Goal: Task Accomplishment & Management: Use online tool/utility

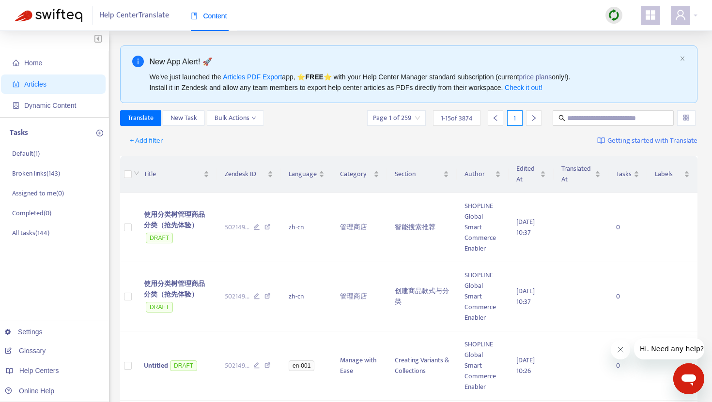
click at [621, 16] on div at bounding box center [613, 15] width 17 height 17
click at [630, 54] on link "Full Sync" at bounding box center [630, 50] width 35 height 11
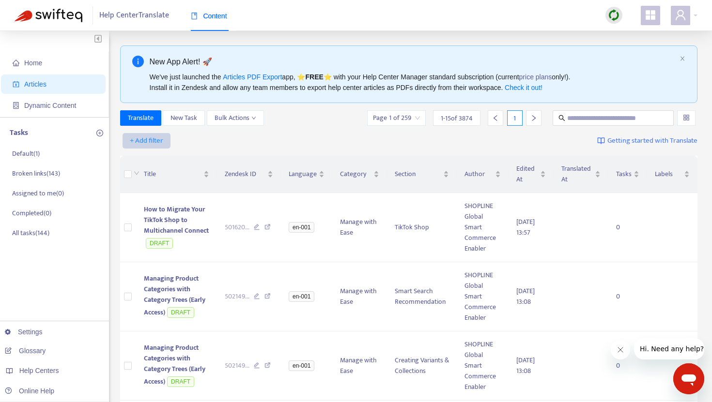
click at [149, 138] on span "+ Add filter" at bounding box center [146, 141] width 33 height 12
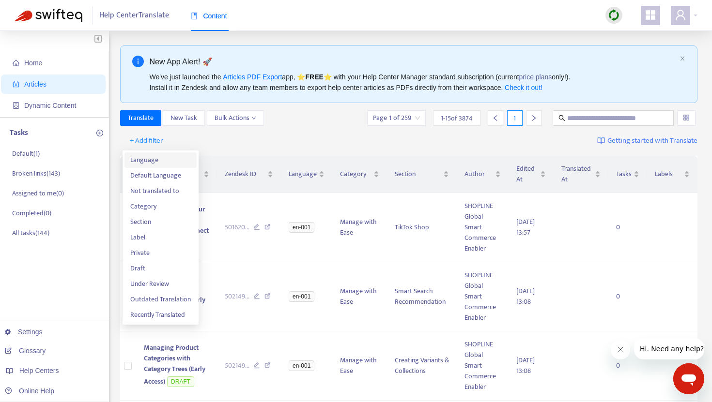
click at [156, 159] on span "Language" at bounding box center [160, 160] width 61 height 11
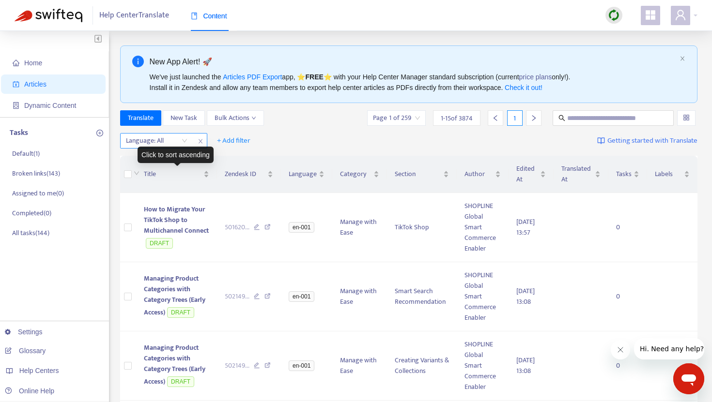
click at [183, 142] on div "Language: All" at bounding box center [157, 141] width 72 height 15
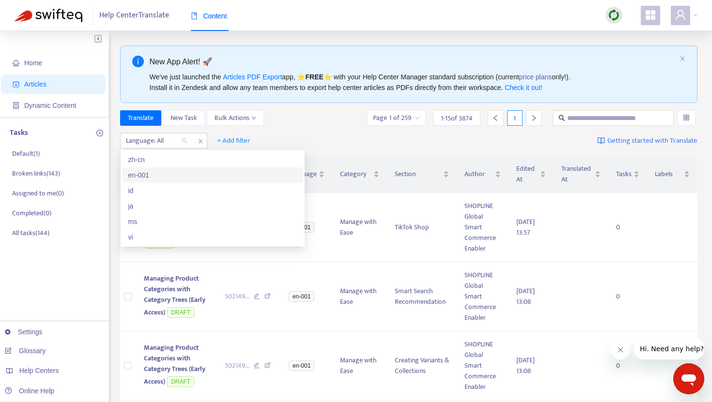
click at [159, 171] on div "en-001" at bounding box center [212, 175] width 168 height 11
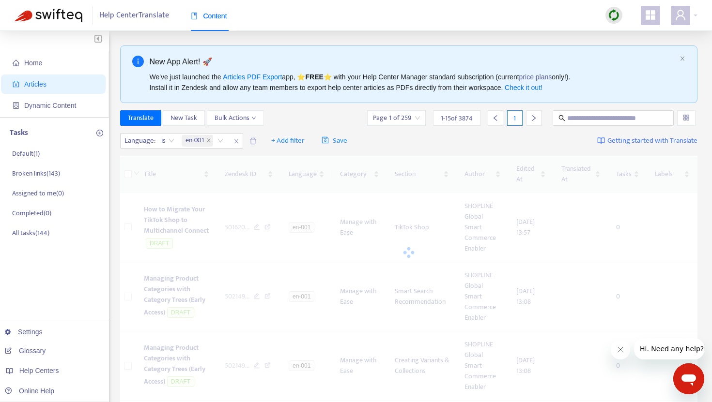
click at [296, 115] on div "Translate New Task Bulk Actions Page 1 of 259 1 - 15 of 3874 1" at bounding box center [408, 117] width 577 height 15
click at [288, 139] on span "+ Add filter" at bounding box center [287, 141] width 33 height 12
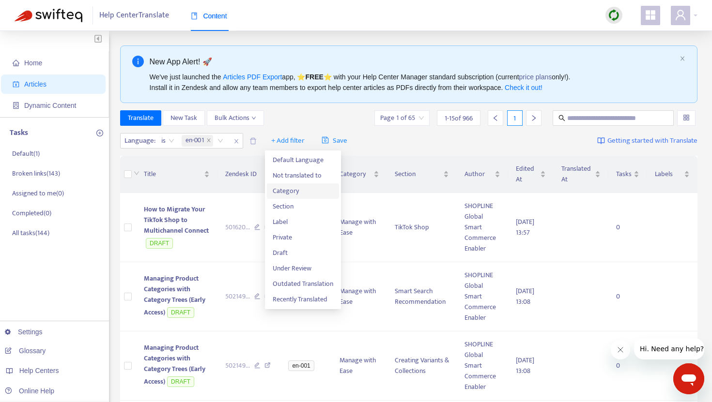
click at [288, 191] on span "Category" at bounding box center [303, 191] width 61 height 11
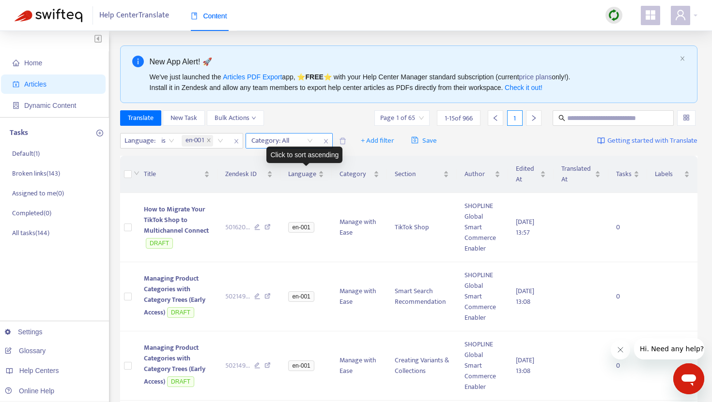
click at [309, 142] on div "Category: All" at bounding box center [282, 141] width 72 height 15
click at [314, 140] on div "Category: All" at bounding box center [282, 141] width 72 height 15
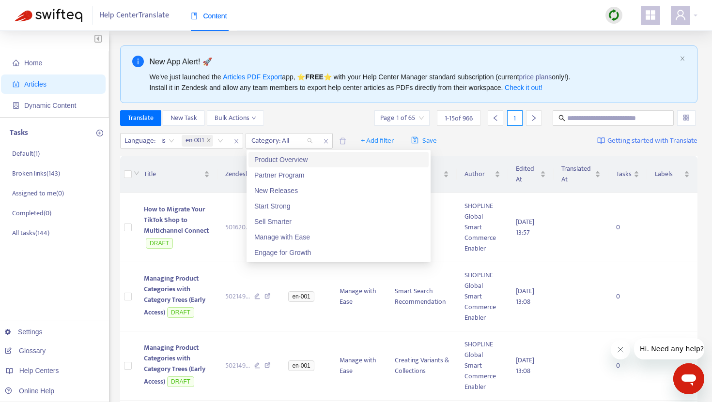
click at [294, 161] on div "Product Overview" at bounding box center [338, 159] width 168 height 11
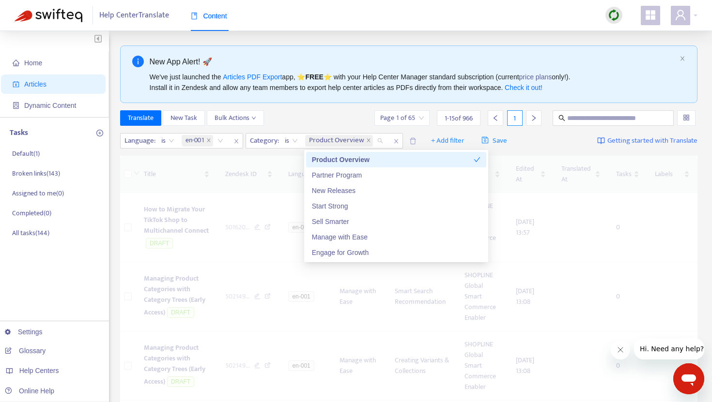
click at [318, 126] on div "Translate New Task Bulk Actions Page 1 of 65 1 - 15 of 966 1" at bounding box center [408, 119] width 577 height 19
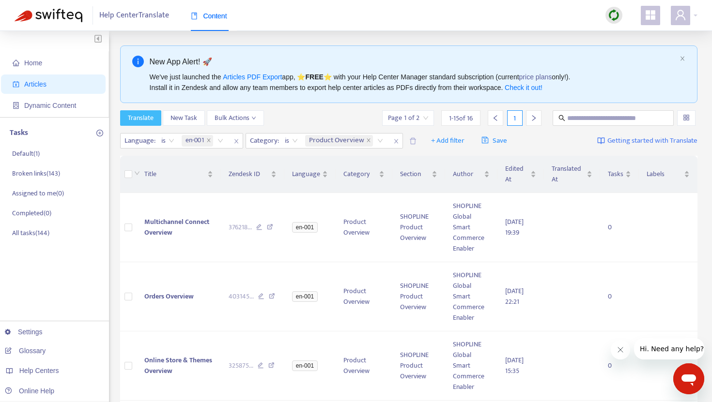
click at [149, 119] on span "Translate" at bounding box center [141, 118] width 26 height 11
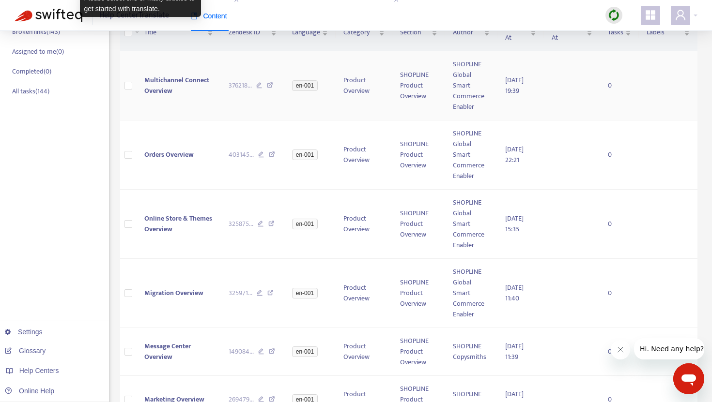
scroll to position [28, 0]
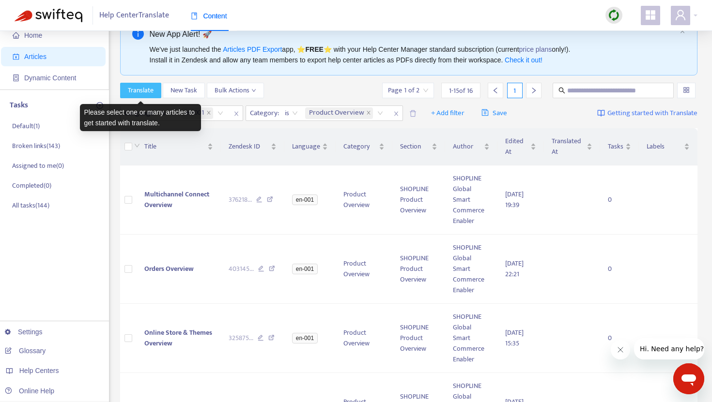
click at [146, 88] on span "Translate" at bounding box center [141, 90] width 26 height 11
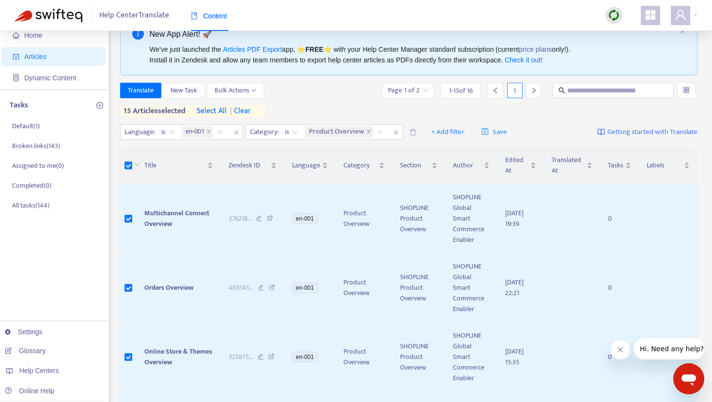
click at [206, 114] on span "select all" at bounding box center [212, 112] width 30 height 12
click at [151, 93] on span "Translate" at bounding box center [141, 90] width 26 height 11
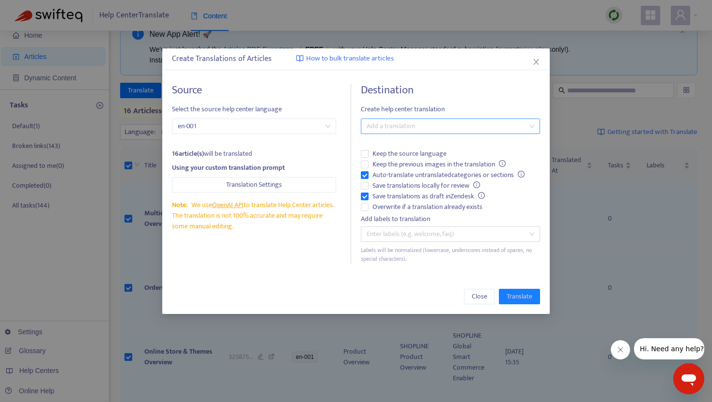
click at [379, 126] on div at bounding box center [445, 127] width 165 height 12
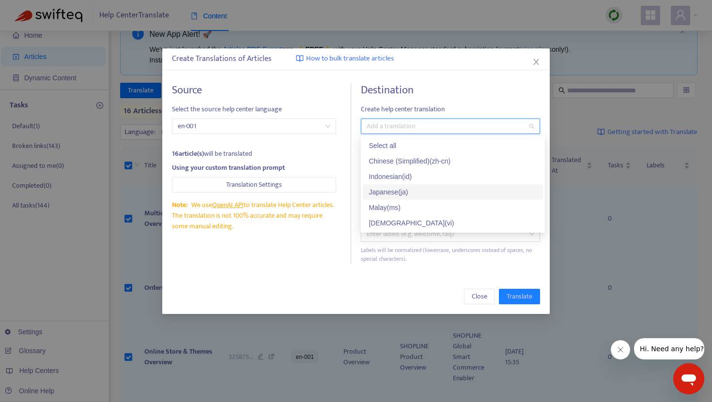
click at [384, 191] on div "Japanese ( ja )" at bounding box center [452, 192] width 168 height 11
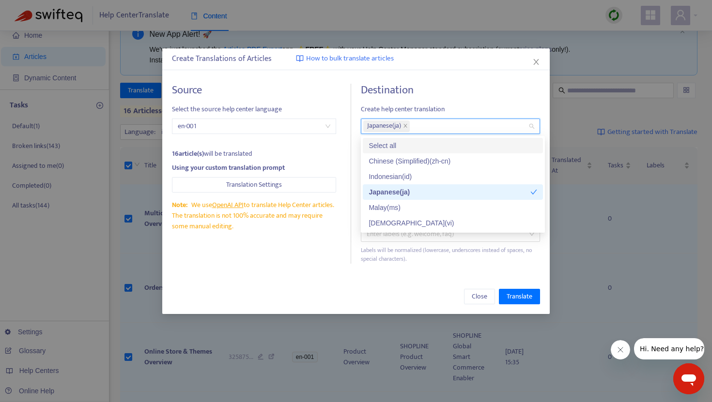
click at [424, 102] on div "Destination Create help center translation Japanese ( ja ) Keep the source lang…" at bounding box center [450, 174] width 179 height 180
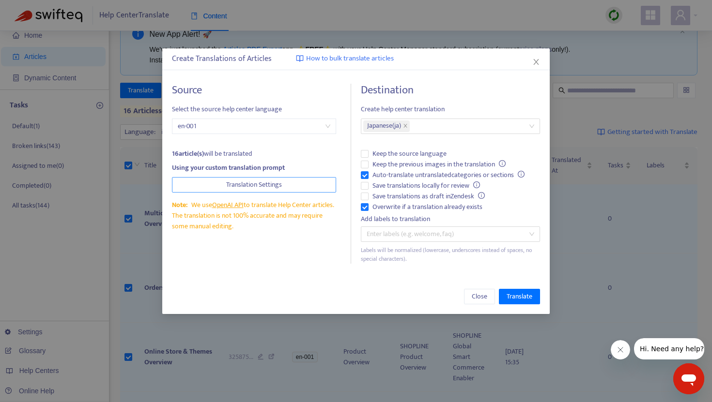
click at [242, 186] on span "Translation Settings" at bounding box center [254, 185] width 56 height 11
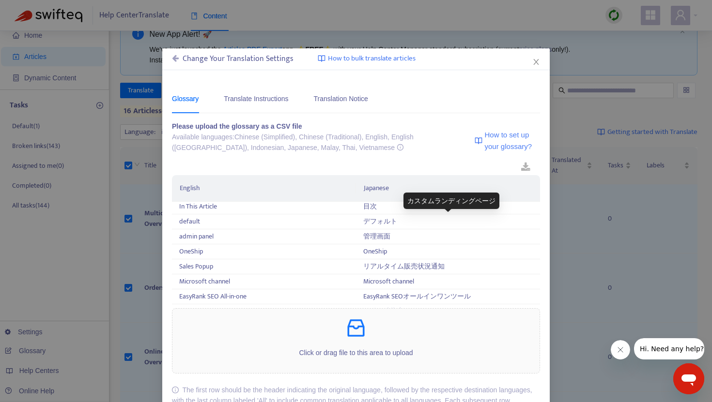
scroll to position [1070, 0]
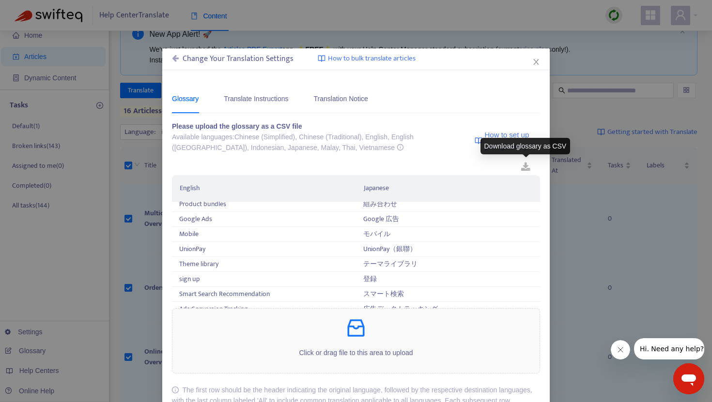
click at [528, 166] on link at bounding box center [525, 167] width 29 height 15
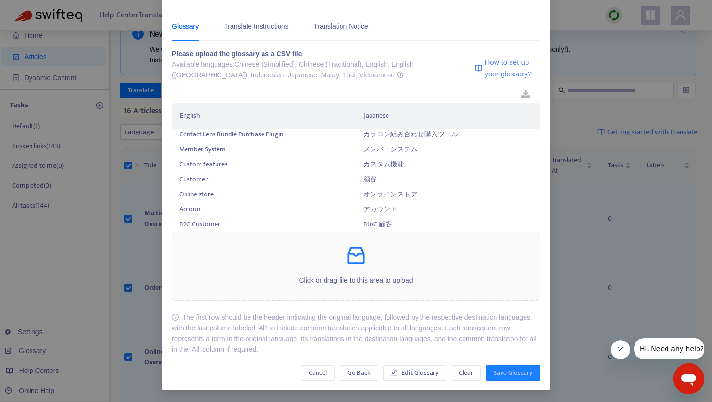
scroll to position [1778, 0]
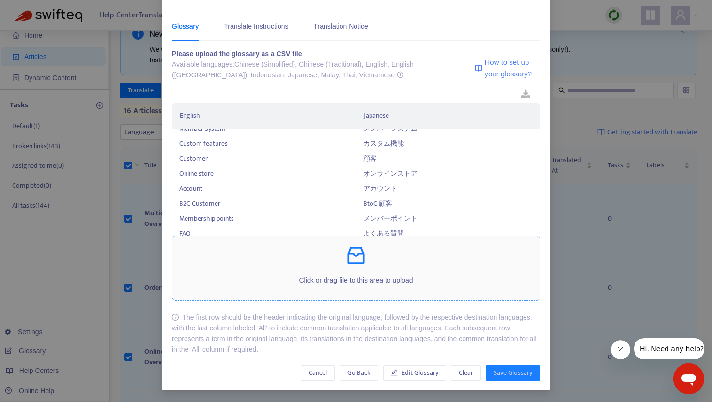
click at [360, 261] on icon "inbox" at bounding box center [355, 255] width 23 height 23
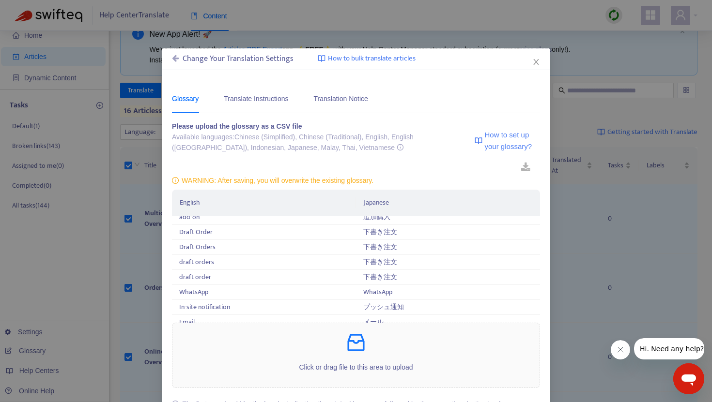
scroll to position [87, 0]
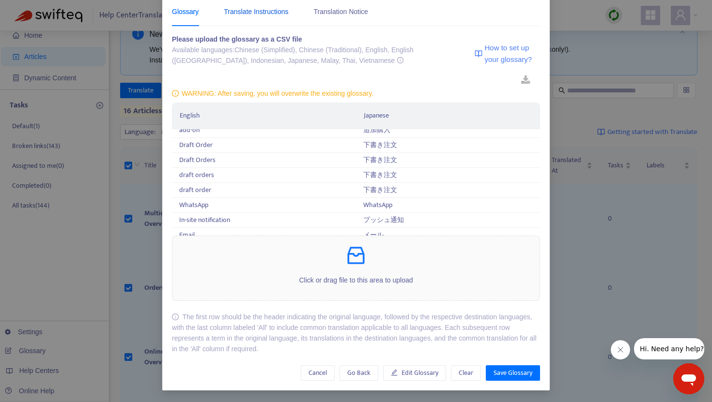
click at [279, 15] on div "Translate Instructions" at bounding box center [256, 11] width 64 height 11
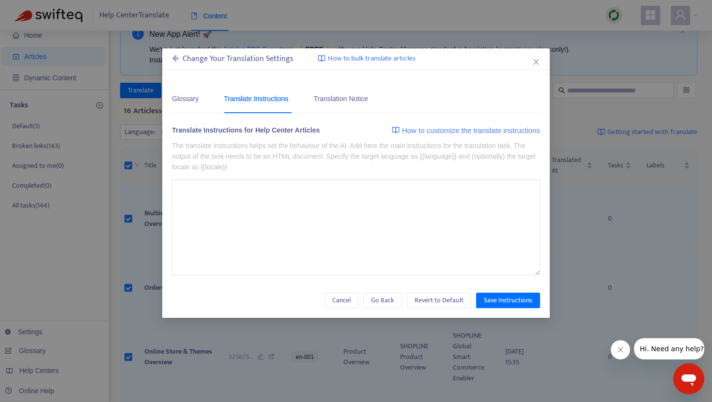
type textarea "**********"
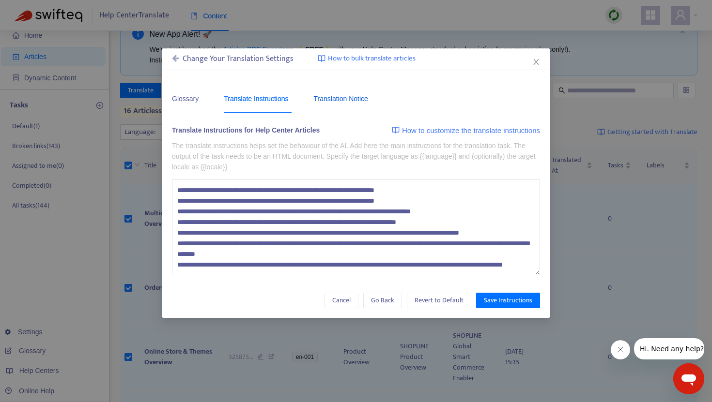
click at [355, 99] on div "Translation Notice" at bounding box center [341, 98] width 54 height 11
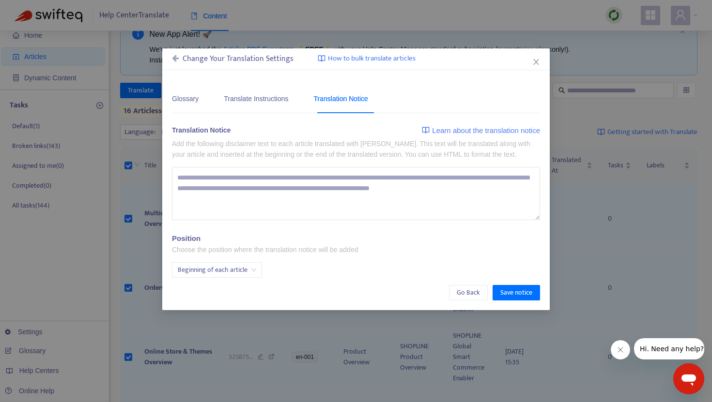
click at [241, 269] on span "Beginning of each article" at bounding box center [217, 270] width 78 height 15
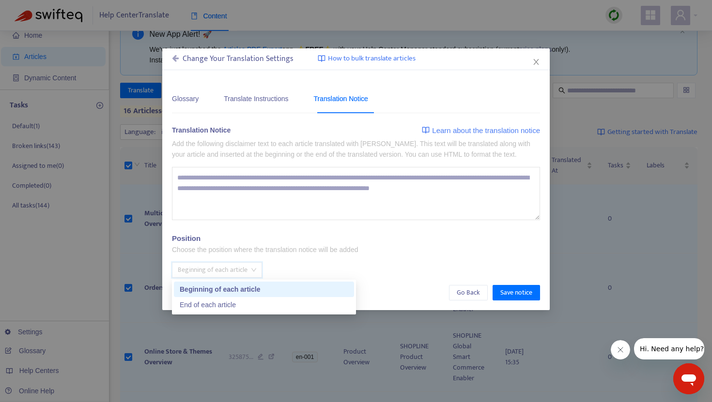
click at [290, 258] on div "Position Choose the position where the translation notice will be added Beginni…" at bounding box center [356, 256] width 368 height 44
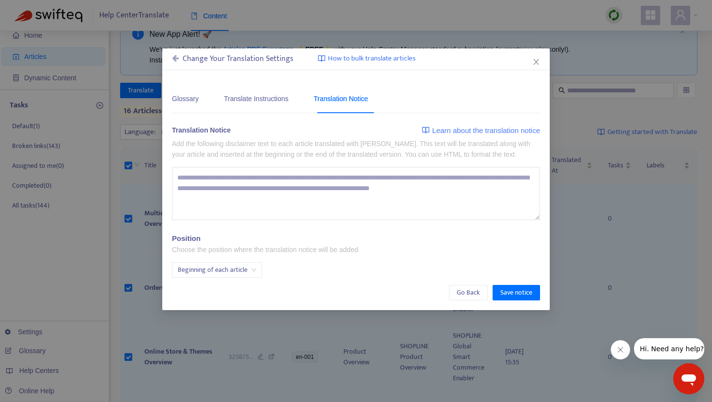
drag, startPoint x: 511, startPoint y: 160, endPoint x: 170, endPoint y: 147, distance: 340.5
click at [170, 146] on div "Glossary Translate Instructions Translation Notice Please upload the glossary a…" at bounding box center [355, 192] width 387 height 236
click at [239, 271] on span "Beginning of each article" at bounding box center [217, 270] width 78 height 15
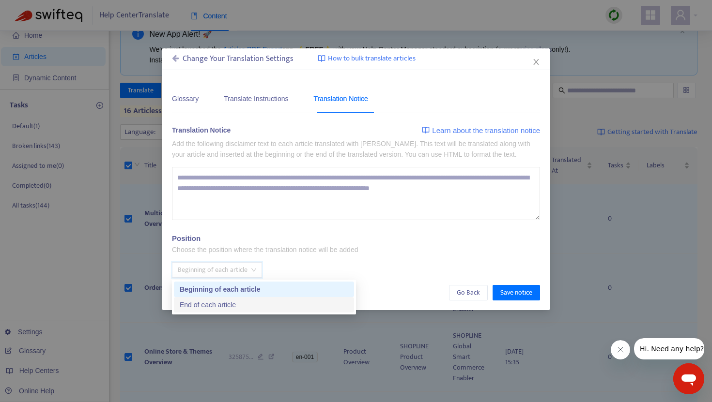
click at [226, 307] on div "End of each article" at bounding box center [264, 305] width 168 height 11
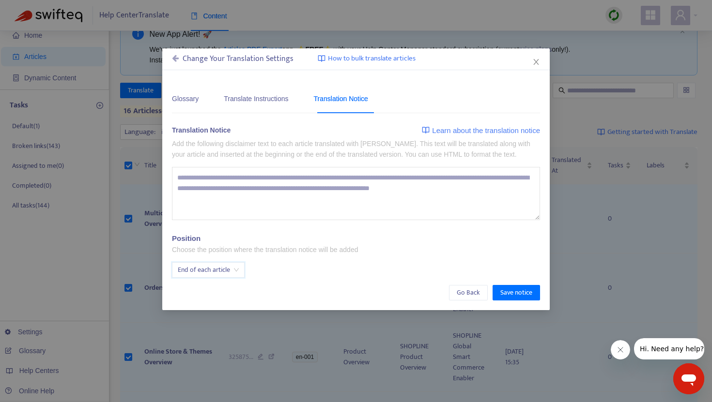
click at [287, 274] on div "Position Choose the position where the translation notice will be added End of …" at bounding box center [356, 256] width 368 height 44
drag, startPoint x: 529, startPoint y: 193, endPoint x: 221, endPoint y: 189, distance: 307.9
click at [221, 189] on textarea at bounding box center [356, 193] width 368 height 53
click at [489, 132] on span "Learn about the translation notice" at bounding box center [486, 131] width 108 height 12
click at [268, 193] on textarea at bounding box center [356, 193] width 368 height 53
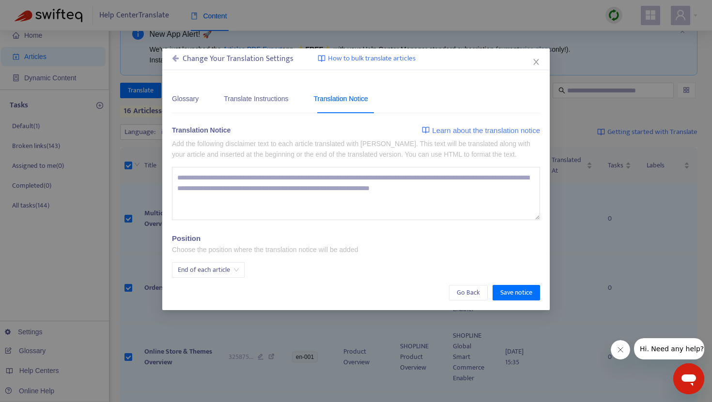
paste textarea "**********"
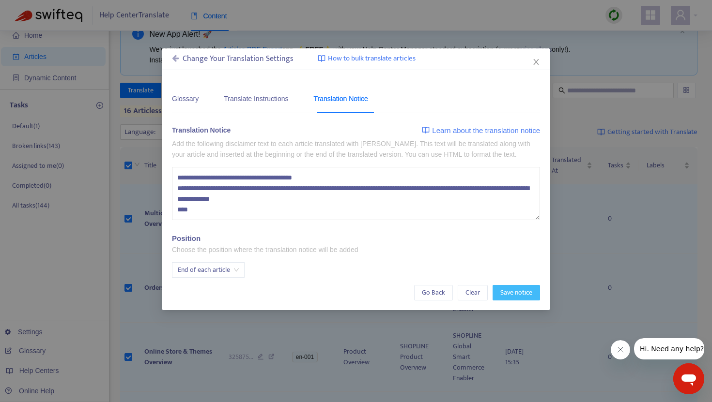
type textarea "**********"
click at [505, 295] on span "Save notice" at bounding box center [516, 293] width 32 height 11
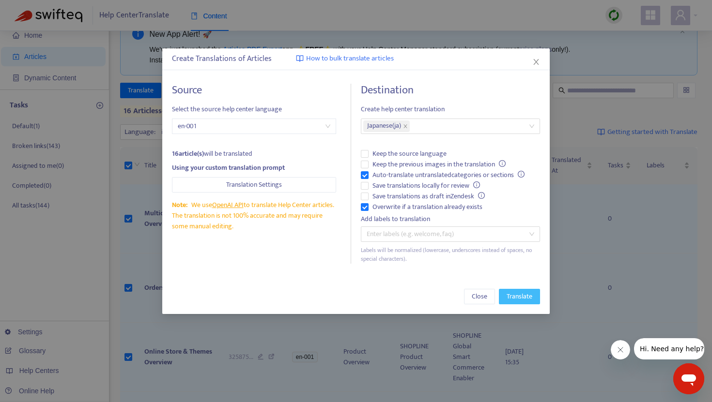
click at [516, 296] on span "Translate" at bounding box center [519, 296] width 26 height 11
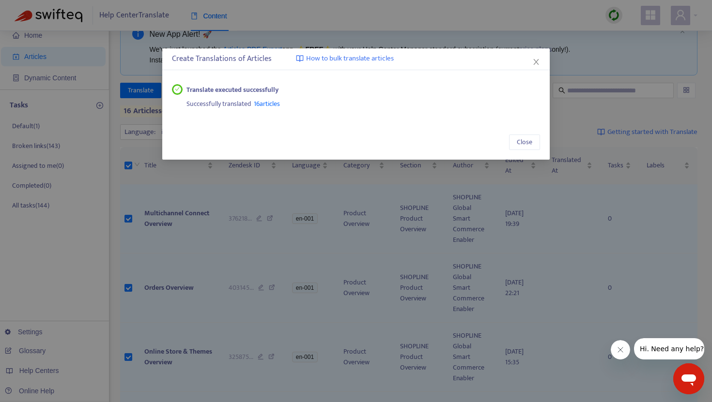
click at [345, 14] on div "Create Translations of Articles How to bulk translate articles Translate execut…" at bounding box center [356, 201] width 712 height 402
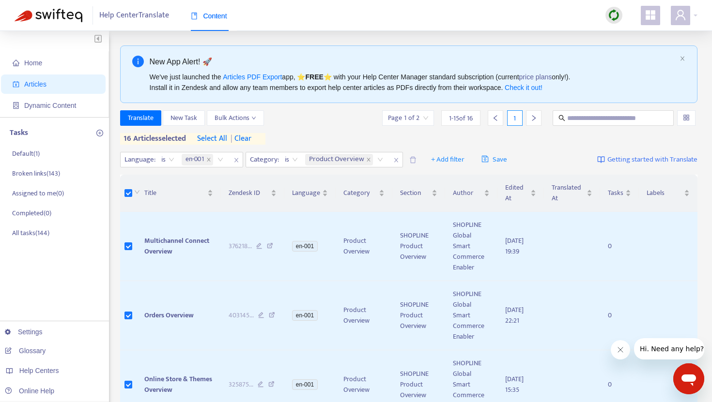
click at [251, 141] on span "| clear" at bounding box center [239, 139] width 24 height 12
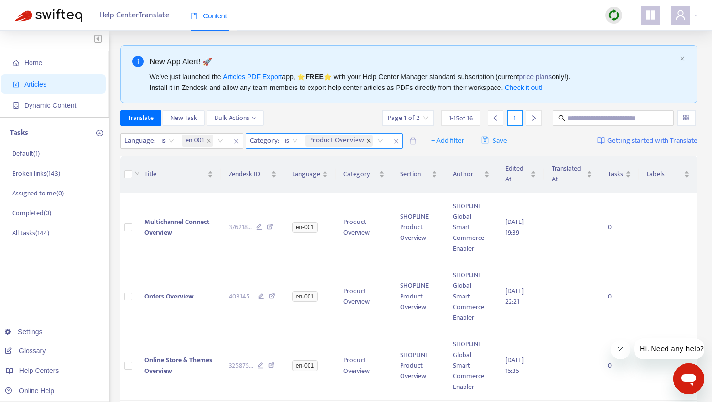
click at [368, 140] on icon "close" at bounding box center [367, 140] width 3 height 3
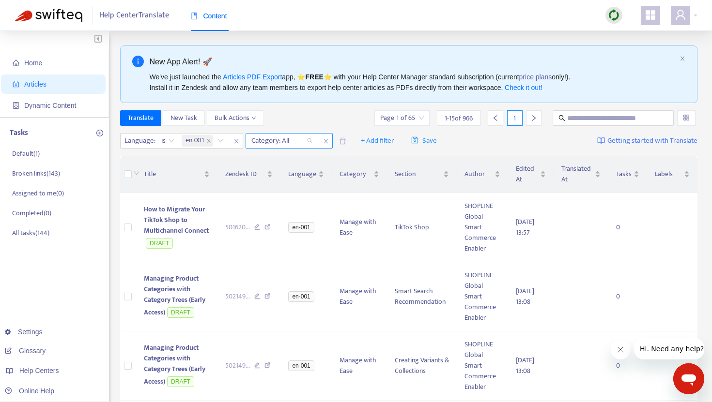
click at [310, 140] on div "Category: All" at bounding box center [282, 141] width 72 height 15
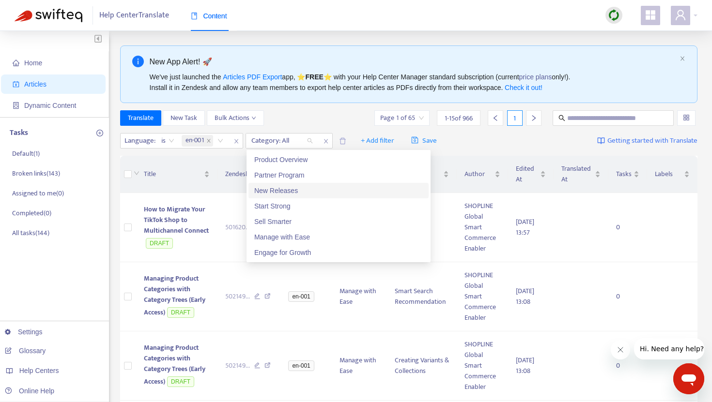
click at [288, 188] on div "New Releases" at bounding box center [338, 190] width 168 height 11
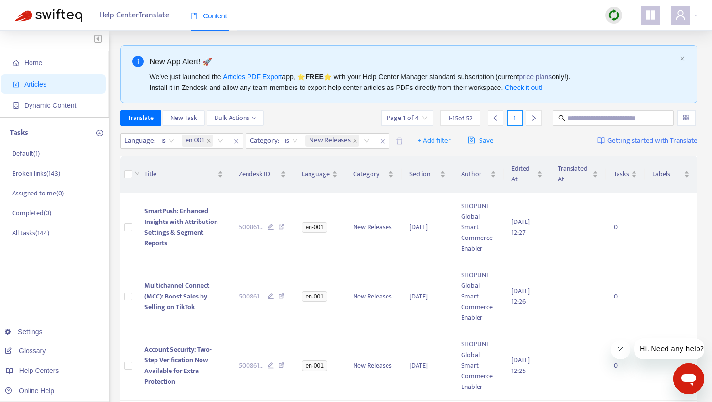
click at [307, 122] on div "Translate New Task Bulk Actions Page 1 of 4 1 - 15 of 52 1" at bounding box center [408, 117] width 577 height 15
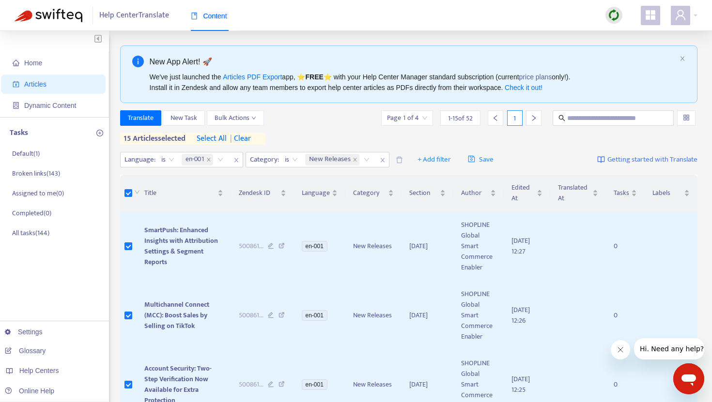
click at [213, 142] on span "select all" at bounding box center [212, 139] width 30 height 12
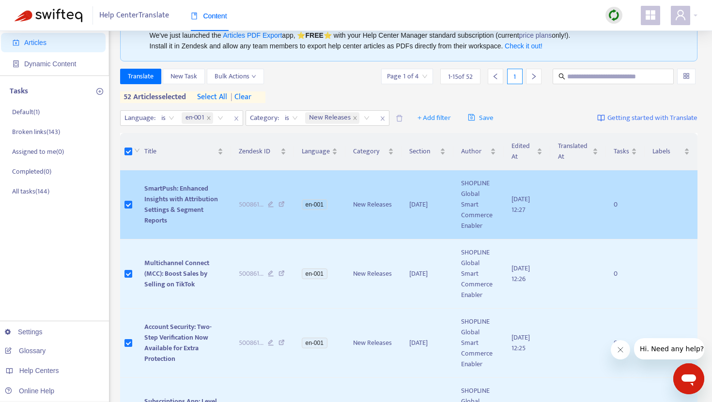
scroll to position [32, 0]
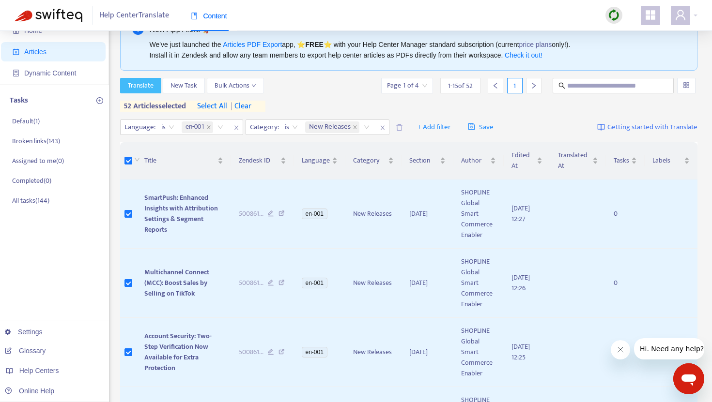
click at [142, 86] on span "Translate" at bounding box center [141, 85] width 26 height 11
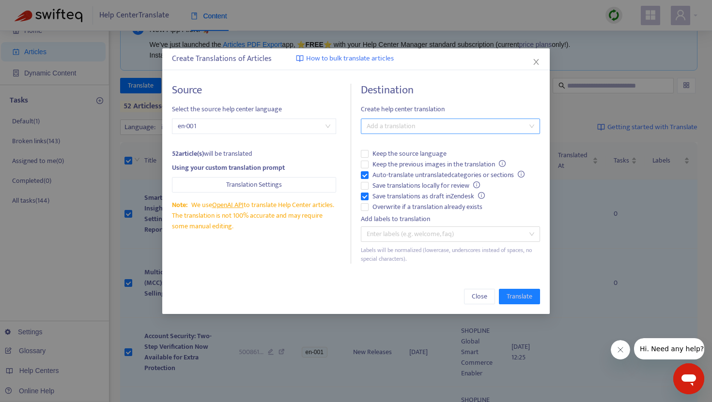
click at [396, 124] on div at bounding box center [445, 127] width 165 height 12
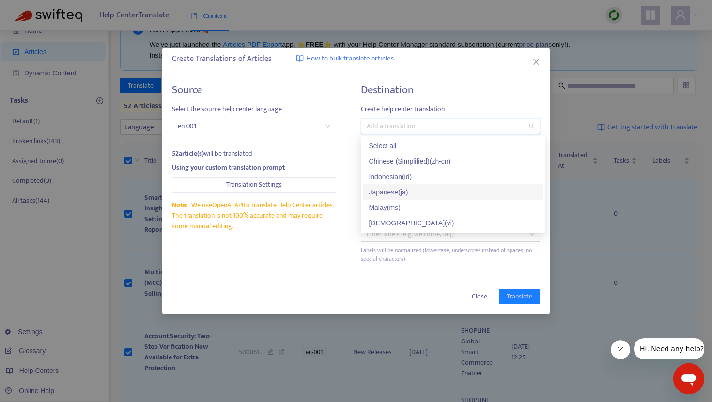
click at [382, 194] on div "Japanese ( ja )" at bounding box center [452, 192] width 168 height 11
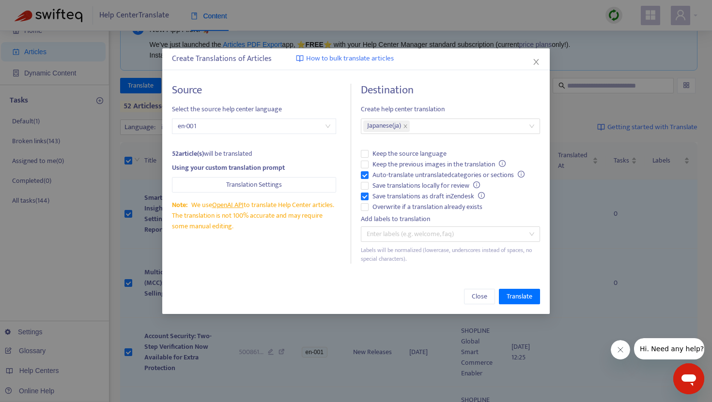
click at [424, 91] on h4 "Destination" at bounding box center [450, 90] width 179 height 13
click at [520, 296] on span "Translate" at bounding box center [519, 296] width 26 height 11
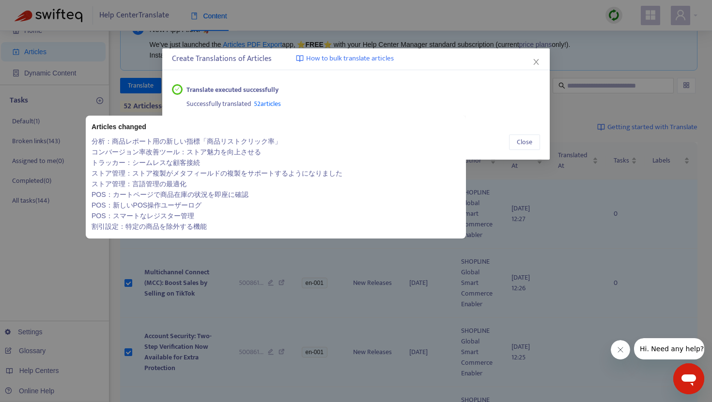
click at [274, 103] on span "52 articles" at bounding box center [267, 103] width 27 height 11
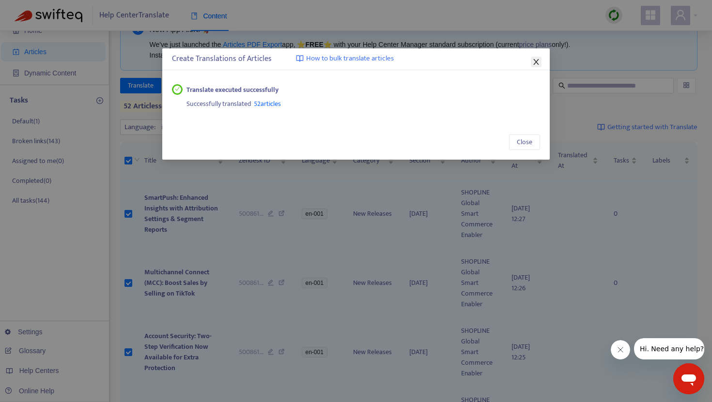
click at [533, 59] on icon "close" at bounding box center [536, 62] width 8 height 8
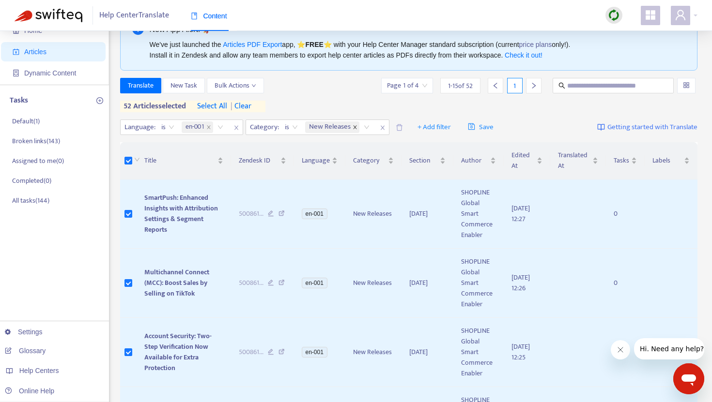
click at [357, 127] on icon "close" at bounding box center [354, 127] width 5 height 5
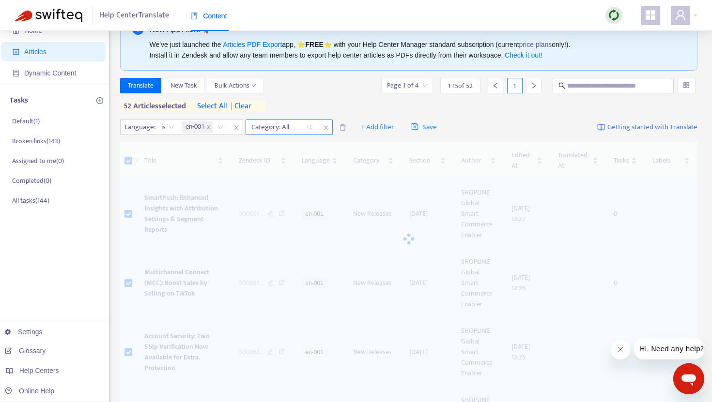
click at [308, 130] on div "Category: All" at bounding box center [282, 127] width 72 height 15
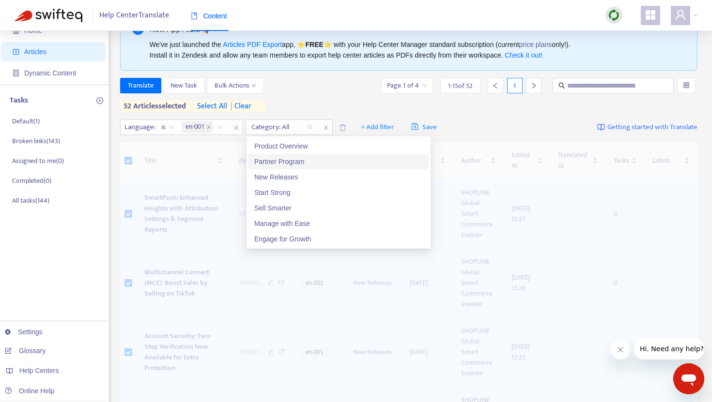
click at [297, 164] on div "Partner Program" at bounding box center [338, 161] width 168 height 11
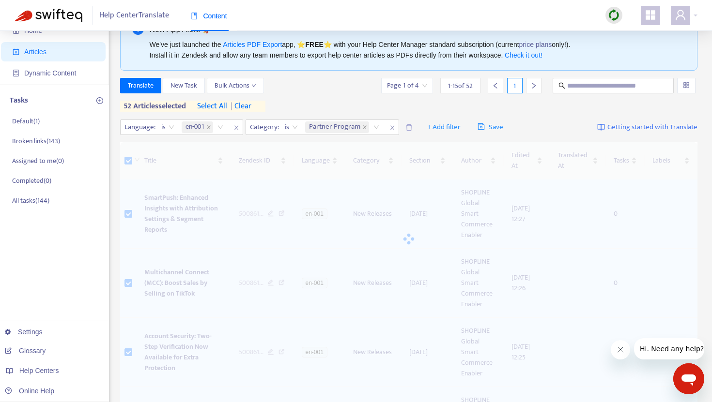
click at [303, 109] on div "Translate New Task Bulk Actions Page 1 of 4 1 - 15 of 52 1 52 articles selected…" at bounding box center [408, 95] width 577 height 34
click at [247, 106] on span "| clear" at bounding box center [239, 107] width 24 height 12
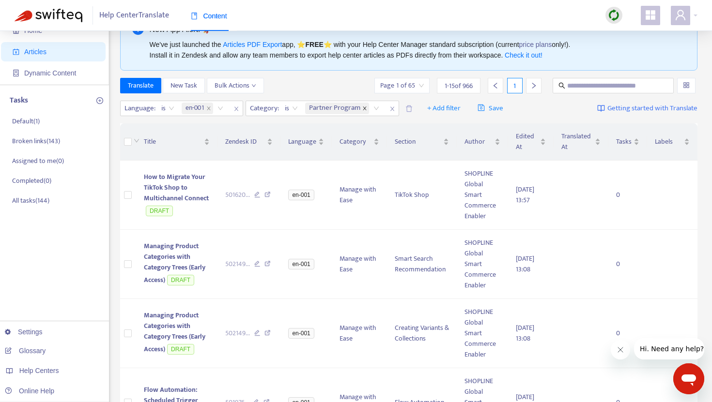
click at [366, 108] on icon "close" at bounding box center [364, 108] width 5 height 5
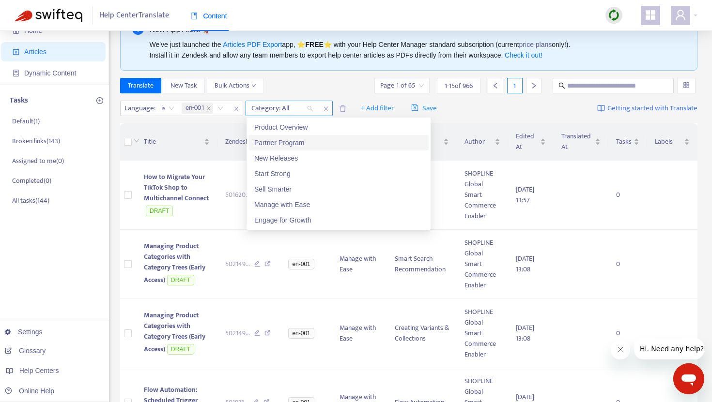
click at [311, 109] on div "Category: All" at bounding box center [282, 108] width 72 height 15
click at [300, 145] on div "Partner Program" at bounding box center [338, 142] width 168 height 11
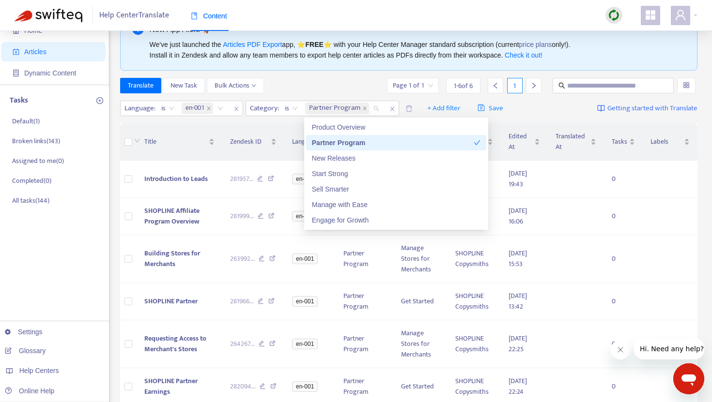
click at [312, 95] on div "Translate New Task Bulk Actions Page 1 of 1 1 - 6 of 6 1" at bounding box center [408, 87] width 577 height 19
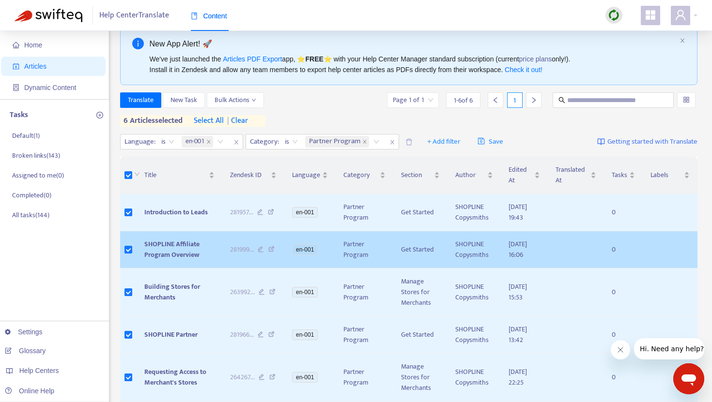
scroll to position [0, 0]
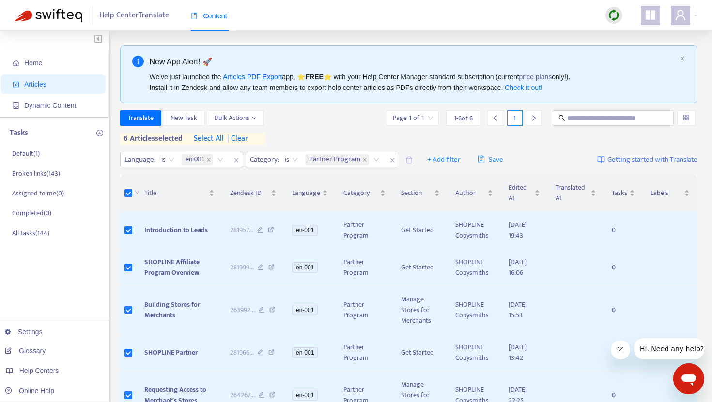
click at [209, 137] on span "select all" at bounding box center [209, 139] width 30 height 12
click at [147, 116] on span "Translate" at bounding box center [141, 118] width 26 height 11
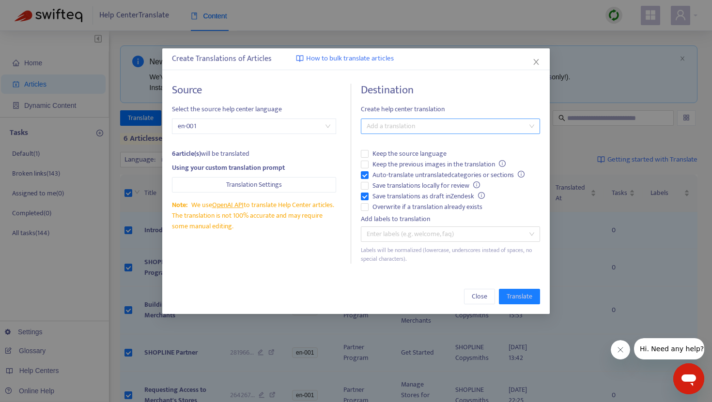
click at [408, 121] on div at bounding box center [445, 127] width 165 height 12
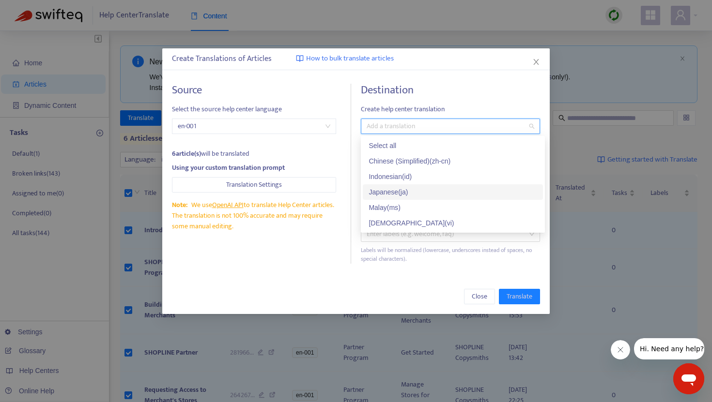
click at [387, 190] on div "Japanese ( ja )" at bounding box center [452, 192] width 168 height 11
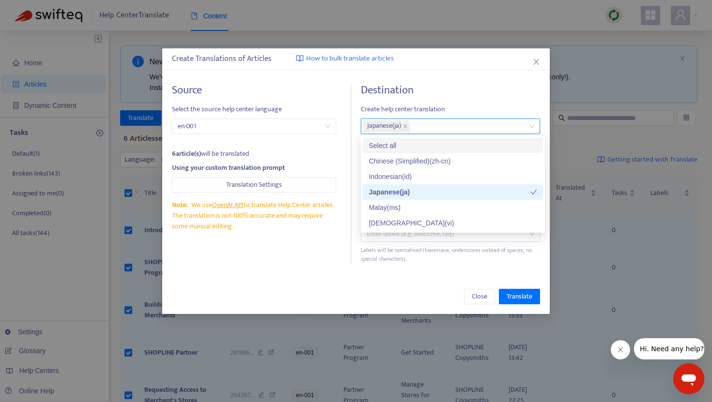
click at [421, 106] on span "Create help center translation" at bounding box center [450, 109] width 179 height 11
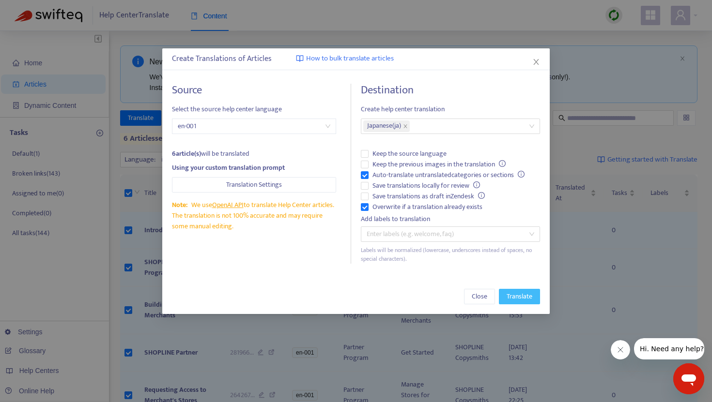
click at [511, 291] on span "Translate" at bounding box center [519, 296] width 26 height 11
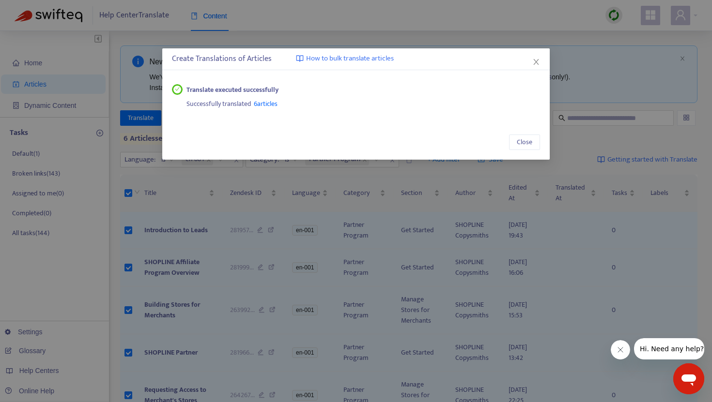
click at [267, 104] on span "6 articles" at bounding box center [266, 103] width 24 height 11
click at [536, 61] on icon "close" at bounding box center [535, 62] width 5 height 6
